Goal: Book appointment/travel/reservation

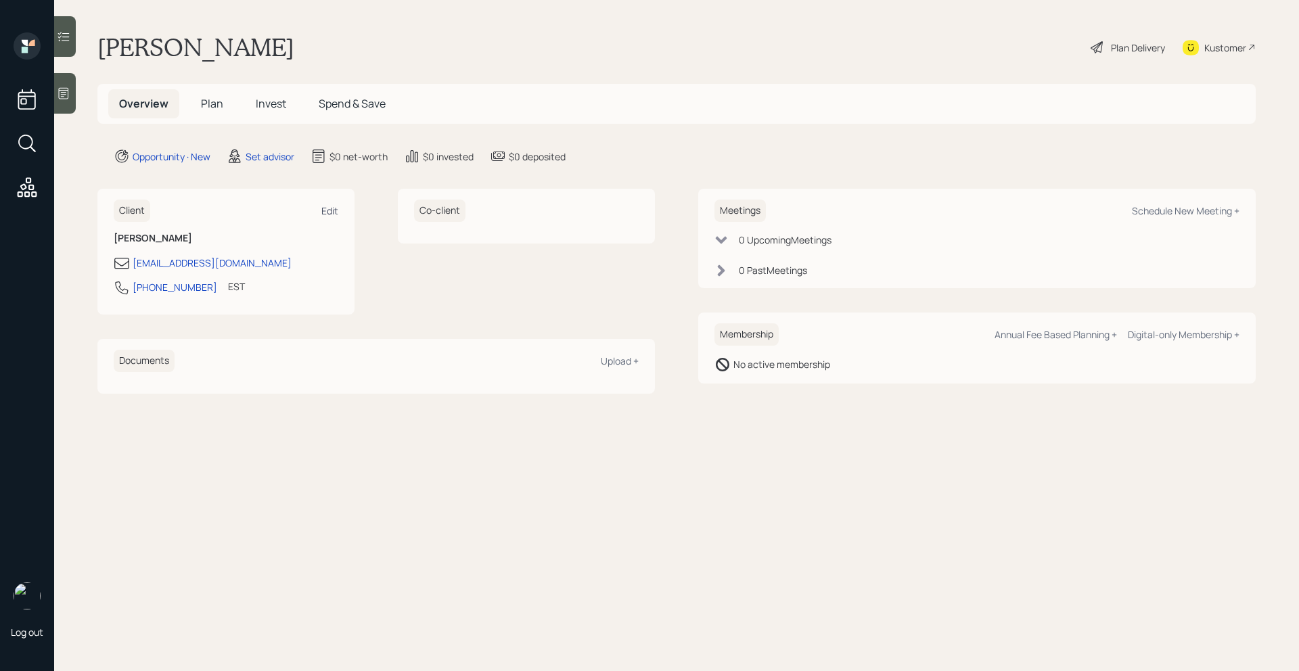
click at [330, 212] on div "Edit" at bounding box center [329, 210] width 17 height 13
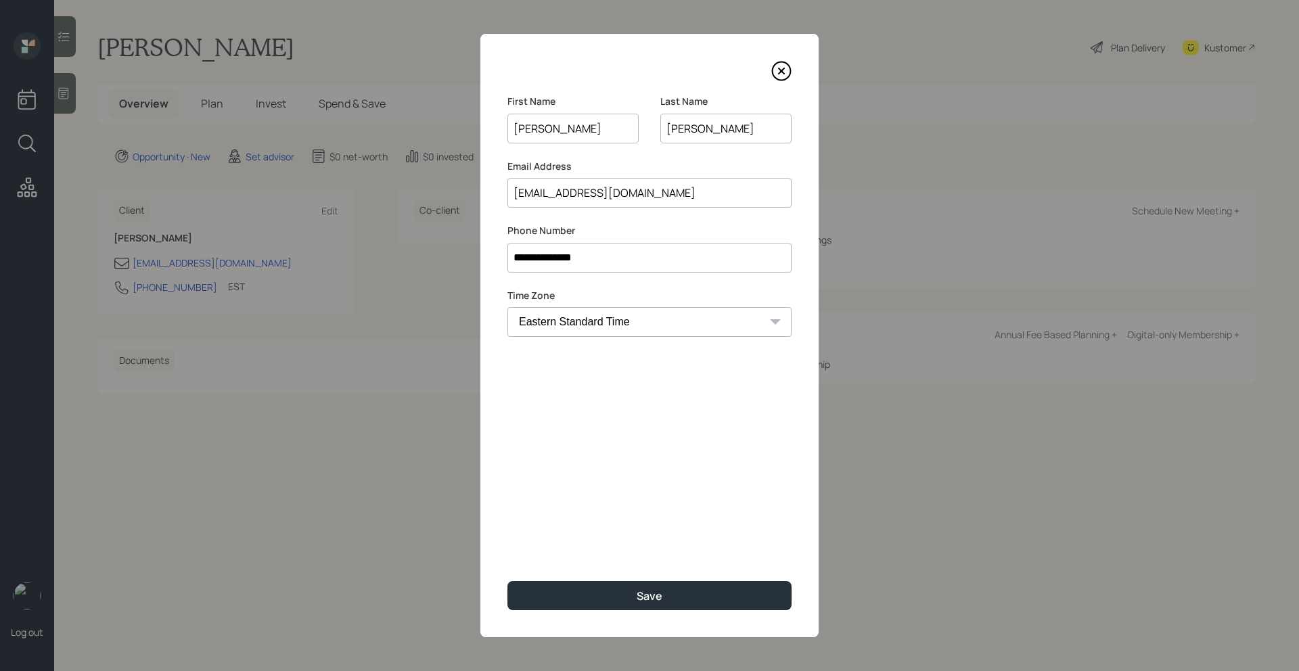
click at [781, 66] on icon at bounding box center [781, 71] width 20 height 20
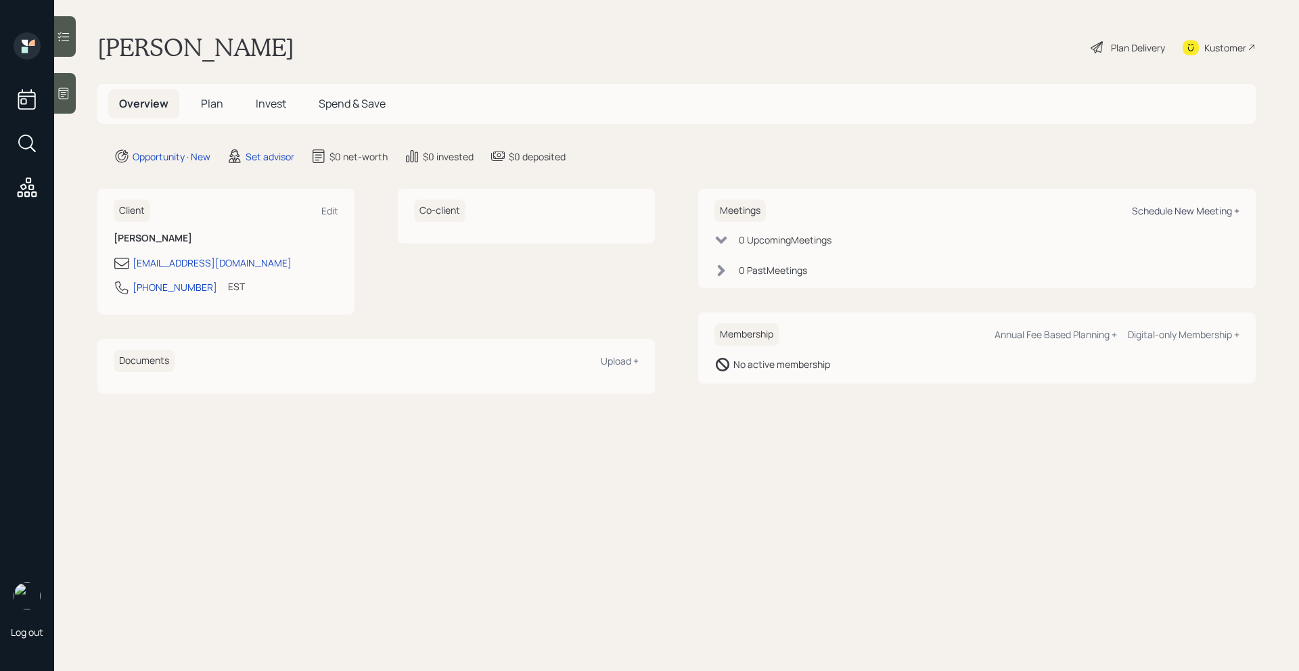
click at [1157, 216] on div "Schedule New Meeting +" at bounding box center [1186, 210] width 108 height 13
select select "round-robin"
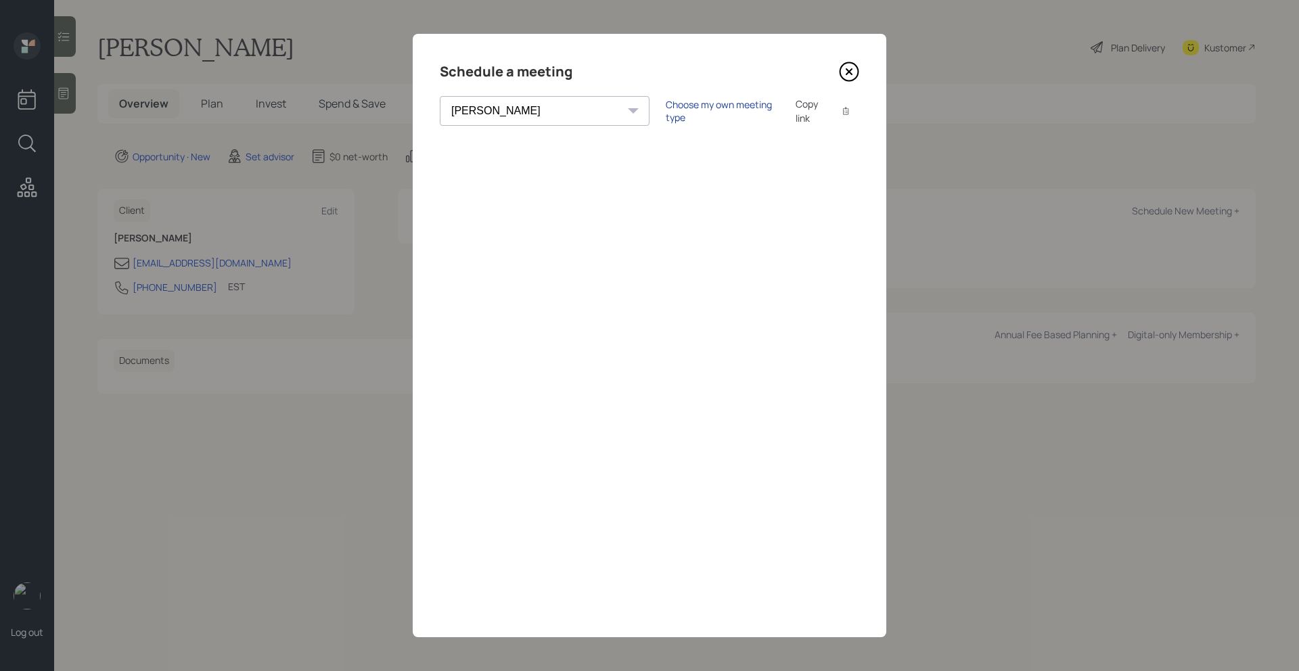
click at [666, 106] on div "Choose my own meeting type" at bounding box center [723, 111] width 114 height 26
click at [850, 76] on icon at bounding box center [849, 72] width 20 height 20
